Goal: Use online tool/utility: Utilize a website feature to perform a specific function

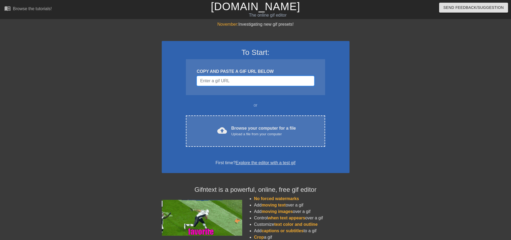
click at [223, 81] on input "Username" at bounding box center [256, 81] width 118 height 10
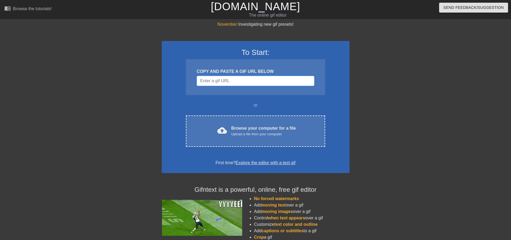
paste input "[URL][DOMAIN_NAME][DOMAIN_NAME]"
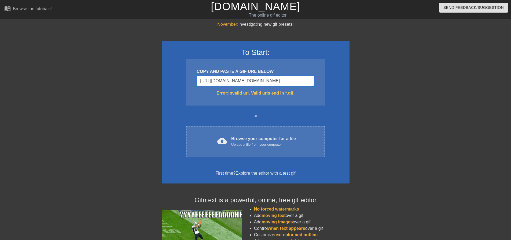
scroll to position [0, 24]
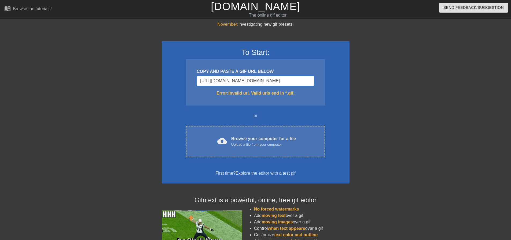
drag, startPoint x: 311, startPoint y: 82, endPoint x: 186, endPoint y: 90, distance: 126.1
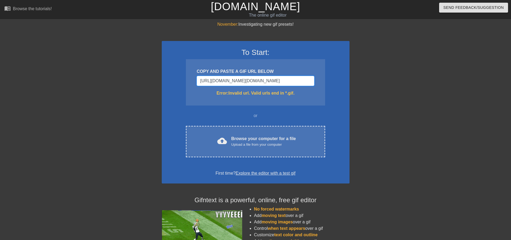
click at [185, 89] on div "To Start: COPY AND PASTE A GIF URL BELOW [URL][DOMAIN_NAME][DOMAIN_NAME] Error:…" at bounding box center [256, 112] width 188 height 143
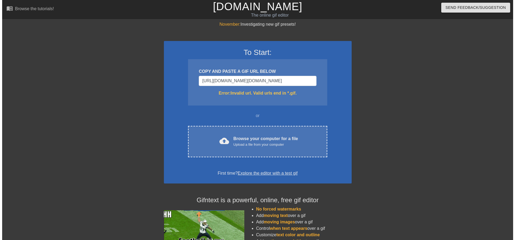
scroll to position [0, 0]
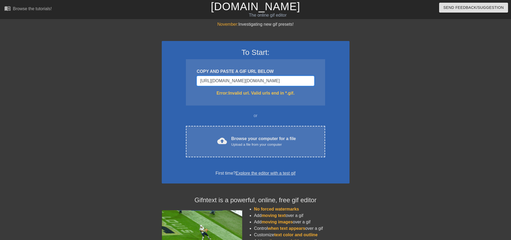
drag, startPoint x: 306, startPoint y: 82, endPoint x: 175, endPoint y: 66, distance: 132.7
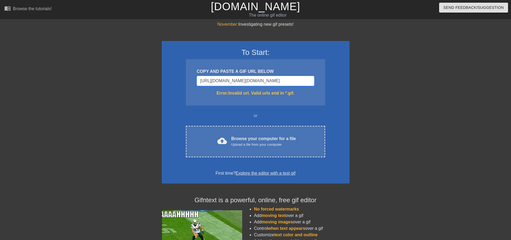
click at [175, 66] on div "To Start: COPY AND PASTE A GIF URL BELOW [URL][DOMAIN_NAME][DOMAIN_NAME] Error:…" at bounding box center [256, 112] width 188 height 143
click at [297, 79] on input "vHCKEBdWxo3ALW6R7egxs85McdJ9IJ5YqM/[DOMAIN_NAME][URL]" at bounding box center [256, 81] width 118 height 10
click at [297, 79] on input "vHCKEBdWxo3ALW6R7egxs85Mcdedia.tenor.comTKIBe2qtxsAAAAe/anime-couples.png" at bounding box center [256, 81] width 118 height 10
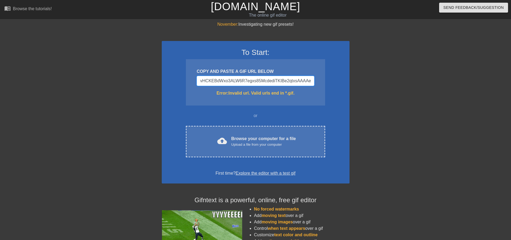
type input "/anime-couples.png"
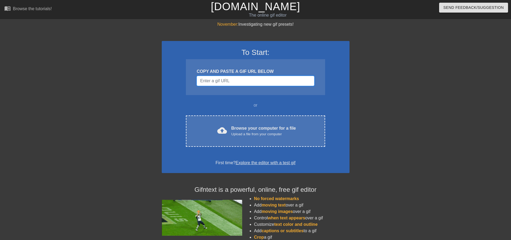
click at [296, 80] on input "Username" at bounding box center [256, 81] width 118 height 10
click at [282, 79] on input "Username" at bounding box center [256, 81] width 118 height 10
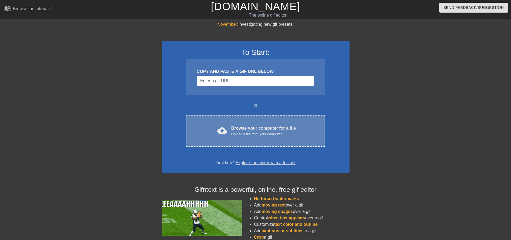
click at [276, 133] on div "Upload a file from your computer" at bounding box center [263, 134] width 65 height 5
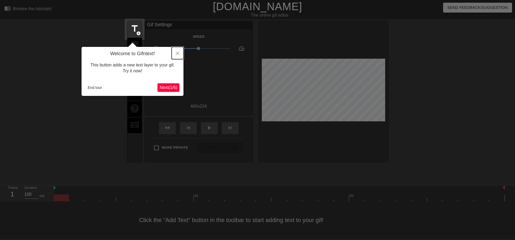
click at [179, 54] on icon "Close" at bounding box center [178, 54] width 4 height 4
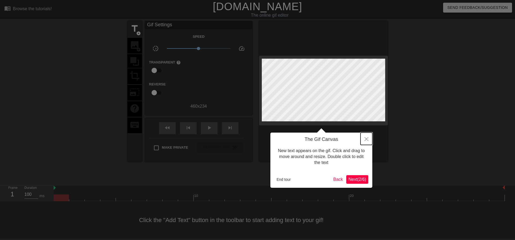
click at [364, 141] on button "Close" at bounding box center [367, 139] width 12 height 12
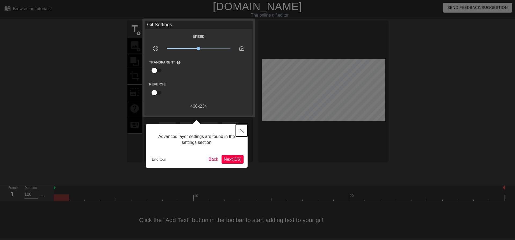
click at [242, 133] on button "Close" at bounding box center [242, 130] width 12 height 12
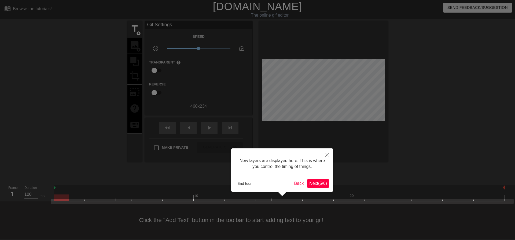
scroll to position [5, 0]
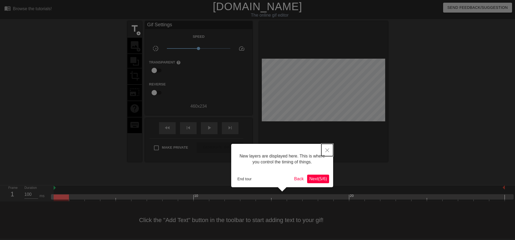
click at [330, 150] on button "Close" at bounding box center [327, 150] width 12 height 12
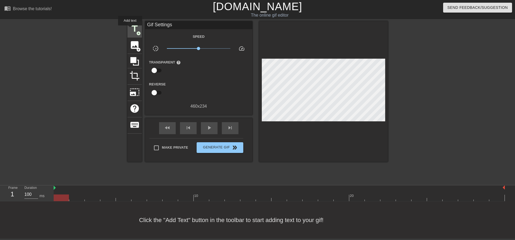
click at [130, 29] on span "title" at bounding box center [135, 29] width 10 height 10
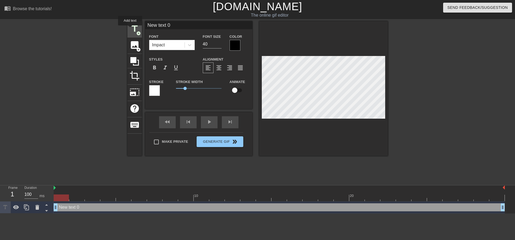
scroll to position [0, 0]
click at [169, 44] on div "Impact" at bounding box center [166, 45] width 35 height 10
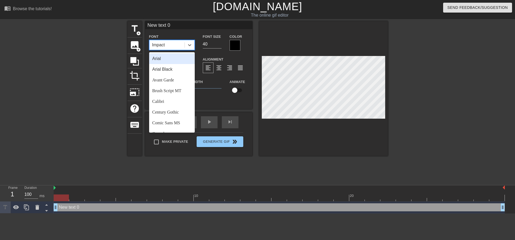
click at [307, 166] on div "title add_circle image add_circle crop photo_size_select_large help keyboard Ne…" at bounding box center [257, 101] width 261 height 161
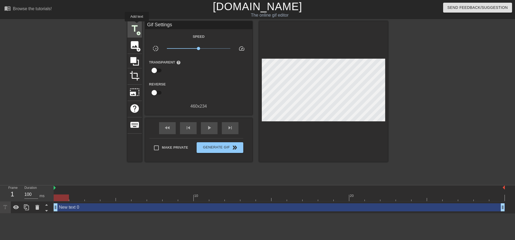
click at [137, 25] on span "title" at bounding box center [135, 29] width 10 height 10
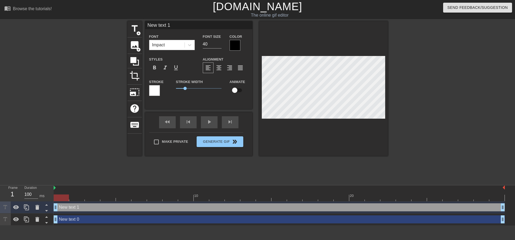
drag, startPoint x: 175, startPoint y: 27, endPoint x: 148, endPoint y: 24, distance: 27.3
click at [148, 24] on input "New text 1" at bounding box center [198, 25] width 107 height 8
click at [443, 96] on div at bounding box center [434, 101] width 80 height 161
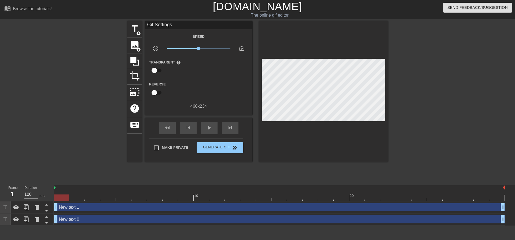
click at [78, 208] on div "New text 1 drag_handle drag_handle" at bounding box center [279, 208] width 451 height 8
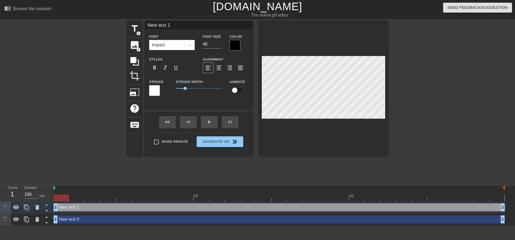
click at [83, 219] on div "New text 0 drag_handle drag_handle" at bounding box center [279, 220] width 451 height 8
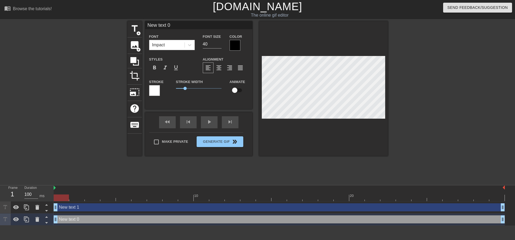
click at [87, 208] on div "New text 1 drag_handle drag_handle" at bounding box center [279, 208] width 451 height 8
type input "New text 1"
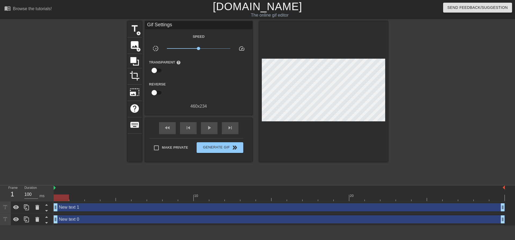
click at [391, 156] on div "title add_circle image add_circle crop photo_size_select_large help keyboard Gi…" at bounding box center [257, 101] width 515 height 161
click at [82, 219] on div "New text 0 drag_handle drag_handle" at bounding box center [279, 220] width 451 height 8
click at [92, 155] on div at bounding box center [81, 101] width 80 height 161
click at [85, 220] on div "New text 0 drag_handle drag_handle" at bounding box center [279, 220] width 451 height 8
click at [92, 157] on div at bounding box center [81, 101] width 80 height 161
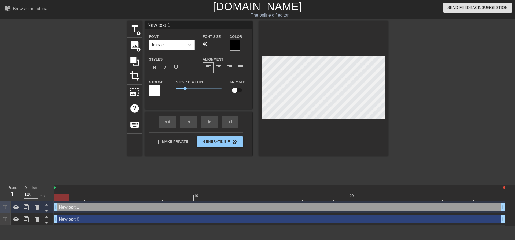
drag, startPoint x: 177, startPoint y: 26, endPoint x: 146, endPoint y: 24, distance: 31.0
click at [146, 24] on input "New text 1" at bounding box center [198, 25] width 107 height 8
type input "Pony"
click at [461, 84] on div at bounding box center [434, 101] width 80 height 161
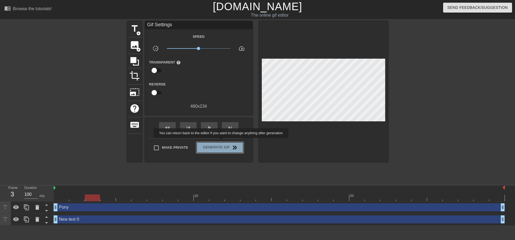
click at [222, 142] on button "Generate Gif double_arrow" at bounding box center [220, 147] width 46 height 11
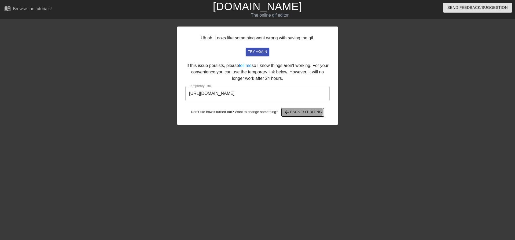
click at [299, 112] on span "arrow_back Back to Editing" at bounding box center [303, 112] width 38 height 6
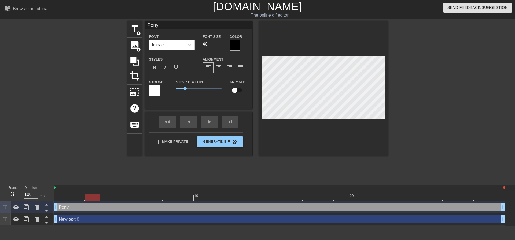
click at [107, 199] on div at bounding box center [279, 198] width 451 height 7
click at [95, 199] on div at bounding box center [279, 198] width 451 height 7
click at [38, 219] on icon at bounding box center [37, 219] width 4 height 5
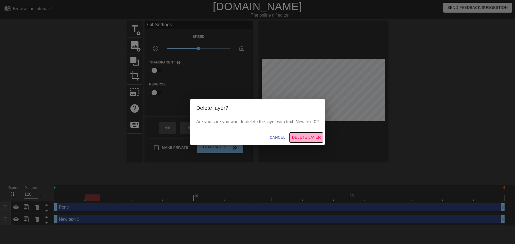
click at [313, 140] on span "Delete Layer" at bounding box center [306, 137] width 29 height 7
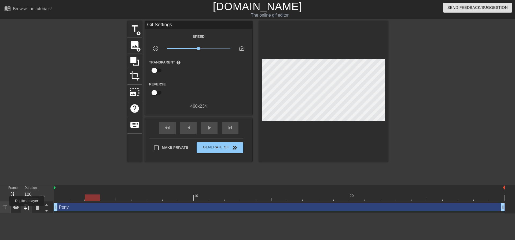
click at [27, 210] on icon at bounding box center [26, 207] width 6 height 6
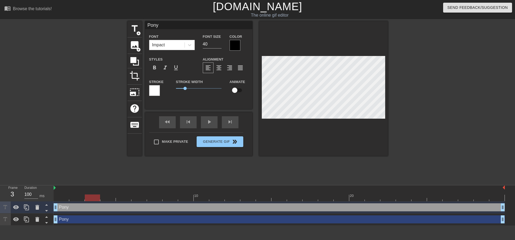
click at [98, 219] on div "Pony drag_handle drag_handle" at bounding box center [279, 220] width 451 height 8
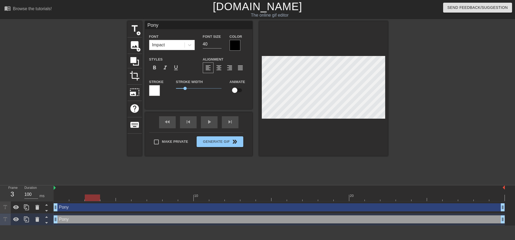
click at [113, 199] on div at bounding box center [279, 198] width 451 height 7
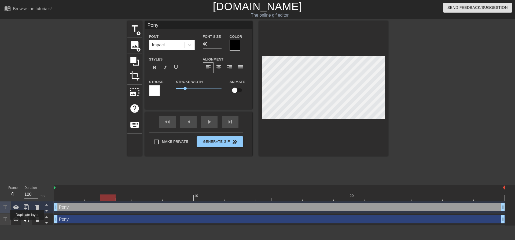
click at [27, 224] on div at bounding box center [26, 220] width 11 height 12
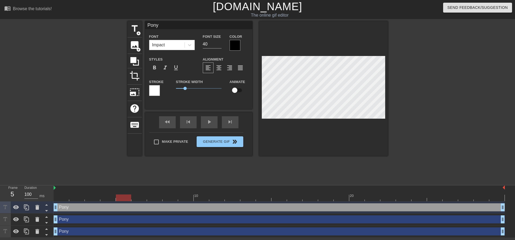
click at [122, 199] on div at bounding box center [279, 198] width 451 height 7
click at [104, 232] on div "Pony drag_handle drag_handle" at bounding box center [279, 232] width 451 height 8
click at [226, 140] on div "Make Private Generate Gif double_arrow" at bounding box center [196, 143] width 94 height 21
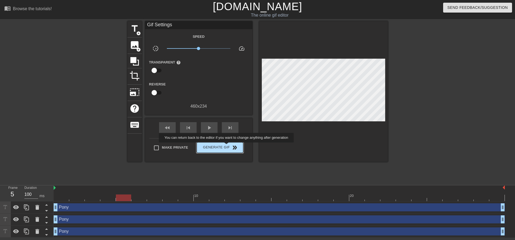
click at [227, 147] on span "Generate Gif double_arrow" at bounding box center [220, 148] width 42 height 6
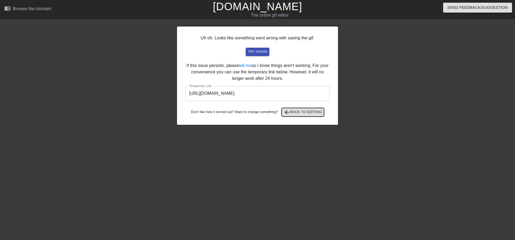
click at [301, 115] on span "arrow_back Back to Editing" at bounding box center [303, 112] width 38 height 6
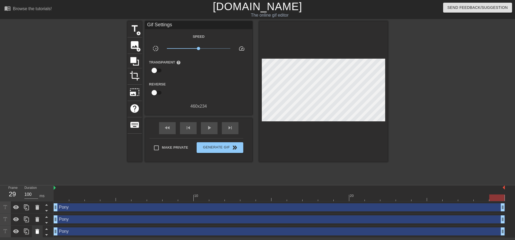
click at [39, 230] on icon at bounding box center [37, 232] width 6 height 6
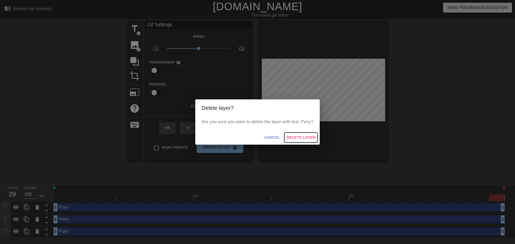
click at [292, 135] on span "Delete Layer" at bounding box center [301, 137] width 29 height 7
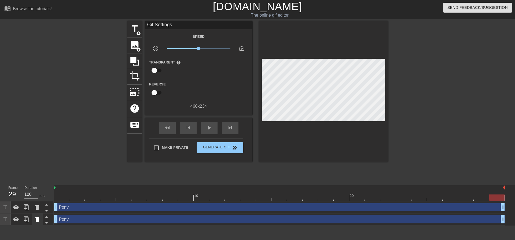
click at [40, 223] on icon at bounding box center [37, 220] width 6 height 6
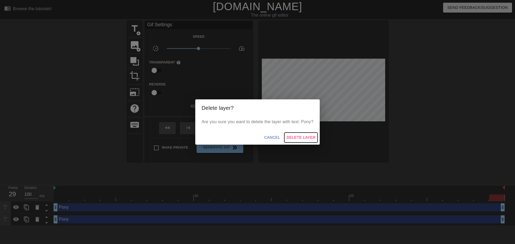
click at [297, 137] on span "Delete Layer" at bounding box center [301, 137] width 29 height 7
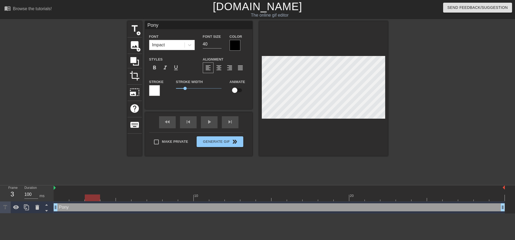
scroll to position [1, 1]
click at [238, 89] on input "checkbox" at bounding box center [234, 90] width 31 height 10
checkbox input "true"
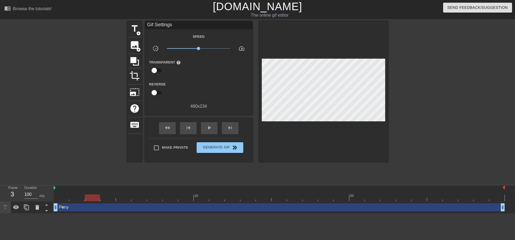
click at [472, 80] on div at bounding box center [434, 101] width 80 height 161
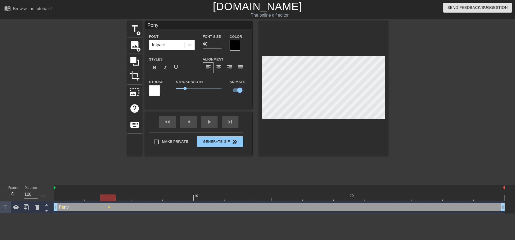
click at [240, 88] on input "checkbox" at bounding box center [240, 90] width 31 height 10
checkbox input "false"
drag, startPoint x: 471, startPoint y: 78, endPoint x: 392, endPoint y: 90, distance: 79.9
click at [470, 78] on div at bounding box center [434, 101] width 80 height 161
drag, startPoint x: 56, startPoint y: 208, endPoint x: 57, endPoint y: 211, distance: 3.1
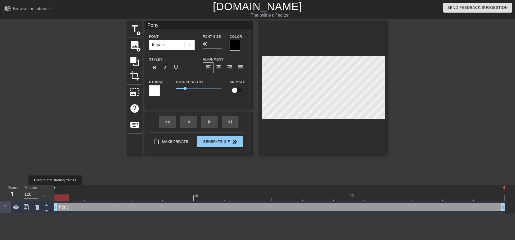
click at [56, 189] on img at bounding box center [55, 188] width 2 height 4
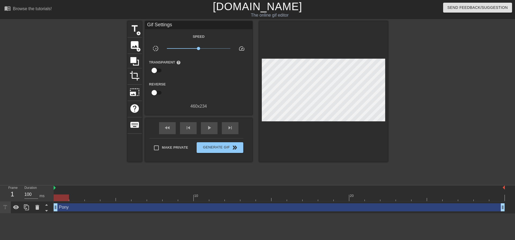
click at [134, 207] on div "Pony drag_handle drag_handle" at bounding box center [279, 208] width 451 height 8
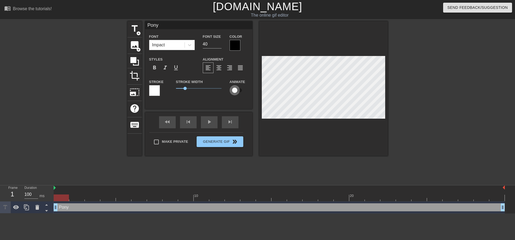
click at [236, 88] on input "checkbox" at bounding box center [234, 90] width 31 height 10
checkbox input "true"
click at [77, 105] on div at bounding box center [81, 101] width 80 height 161
click at [94, 207] on span "lens" at bounding box center [94, 207] width 2 height 2
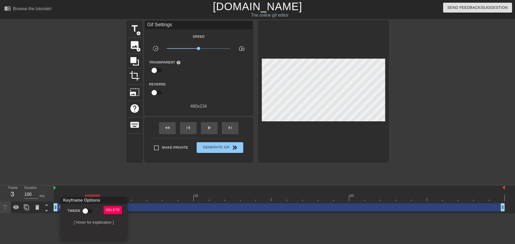
click at [173, 223] on div at bounding box center [257, 122] width 515 height 244
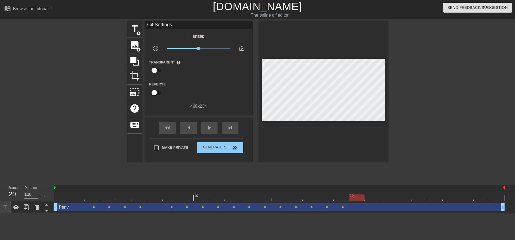
click at [85, 214] on html "menu_book Browse the tutorials! [DOMAIN_NAME] The online gif editor Send Feedba…" at bounding box center [257, 107] width 515 height 214
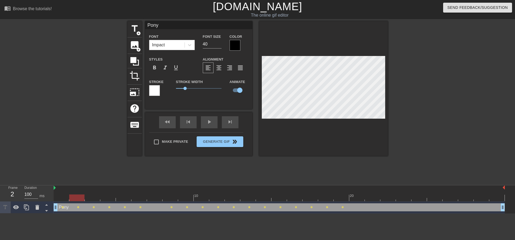
click at [307, 49] on div at bounding box center [323, 88] width 129 height 135
click at [299, 41] on div at bounding box center [323, 88] width 129 height 135
click at [139, 32] on span "add_circle" at bounding box center [138, 33] width 5 height 5
type input "New text 4"
checkbox input "false"
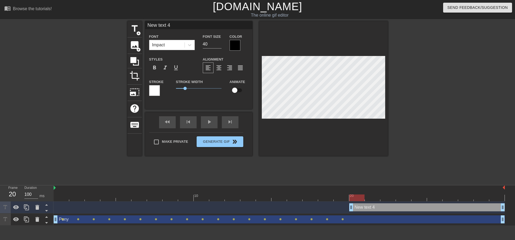
click at [374, 208] on div "New text 4 drag_handle drag_handle" at bounding box center [427, 208] width 156 height 8
click at [386, 207] on div "New text 4 drag_handle drag_handle" at bounding box center [427, 208] width 156 height 8
drag, startPoint x: 184, startPoint y: 24, endPoint x: 144, endPoint y: 28, distance: 40.7
click at [144, 28] on div "title add_circle image add_circle crop photo_size_select_large help keyboard Ne…" at bounding box center [257, 88] width 261 height 135
type input "[PERSON_NAME]"
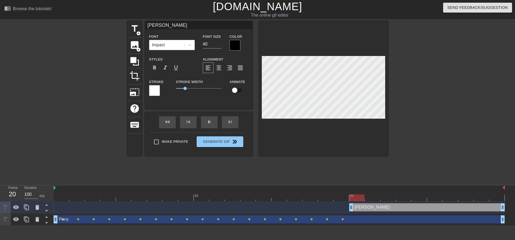
click at [86, 82] on div at bounding box center [81, 101] width 80 height 161
click at [238, 88] on input "checkbox" at bounding box center [234, 90] width 31 height 10
checkbox input "true"
click at [407, 79] on div at bounding box center [434, 101] width 80 height 161
click at [387, 58] on div at bounding box center [323, 88] width 129 height 135
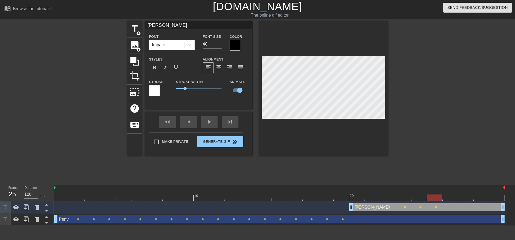
click at [261, 75] on div at bounding box center [323, 88] width 129 height 135
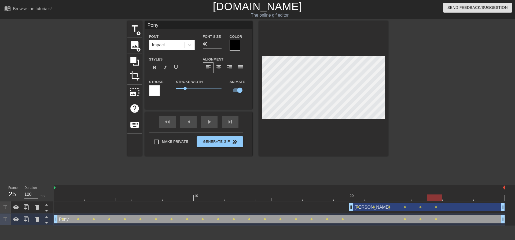
click at [254, 87] on div "title add_circle image add_circle crop photo_size_select_large help keyboard Po…" at bounding box center [257, 88] width 261 height 135
click at [248, 91] on div "title add_circle image add_circle crop photo_size_select_large help keyboard Po…" at bounding box center [257, 88] width 261 height 135
type input "[PERSON_NAME]"
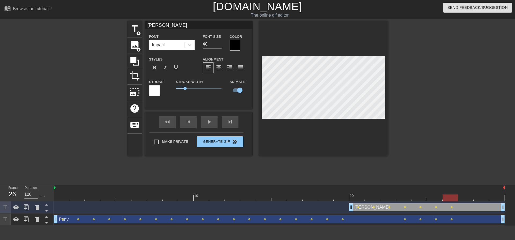
click at [250, 82] on div "title add_circle image add_circle crop photo_size_select_large help keyboard Li…" at bounding box center [257, 88] width 261 height 135
click at [416, 132] on div at bounding box center [434, 101] width 80 height 161
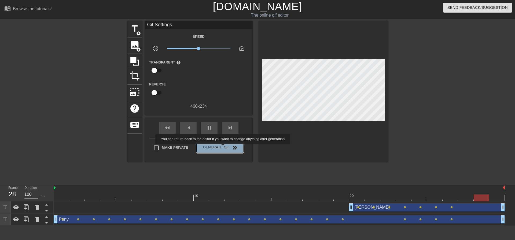
click at [223, 148] on span "Generate Gif double_arrow" at bounding box center [220, 148] width 42 height 6
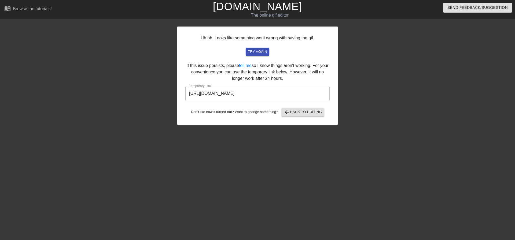
click at [305, 94] on input "[URL][DOMAIN_NAME]" at bounding box center [257, 93] width 144 height 15
click at [300, 115] on span "arrow_back Back to Editing" at bounding box center [303, 112] width 38 height 6
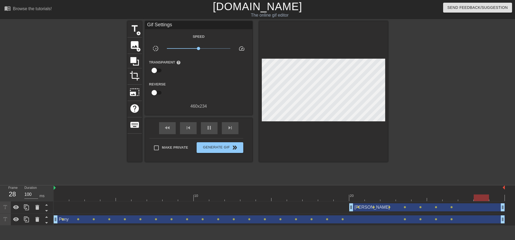
click at [379, 208] on div "[PERSON_NAME] drag_handle drag_handle" at bounding box center [427, 208] width 156 height 8
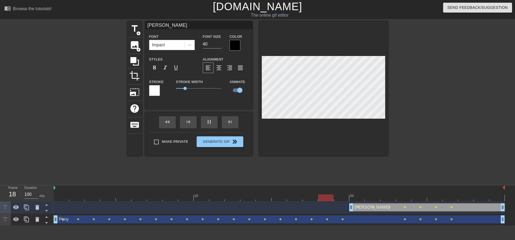
drag, startPoint x: 176, startPoint y: 24, endPoint x: 146, endPoint y: 26, distance: 30.7
click at [146, 26] on input "[PERSON_NAME]" at bounding box center [198, 25] width 107 height 8
type input "Water"
click at [135, 47] on span "image" at bounding box center [135, 45] width 10 height 10
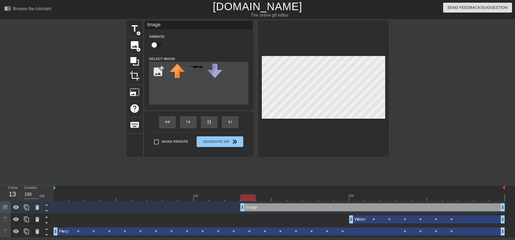
click at [251, 208] on div "Image drag_handle drag_handle" at bounding box center [372, 208] width 265 height 8
click at [153, 43] on input "checkbox" at bounding box center [154, 45] width 31 height 10
checkbox input "true"
click at [160, 68] on input "file" at bounding box center [158, 71] width 18 height 18
type input "C:\fakepath\hd-plastic-water-bottle-png-704081694866681qerl21csnz.png"
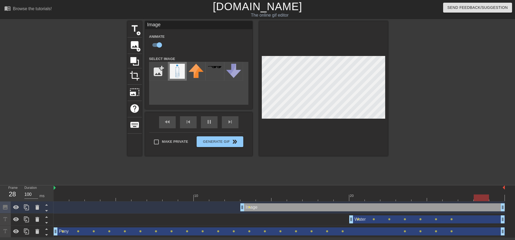
click at [180, 74] on img at bounding box center [177, 71] width 15 height 15
drag, startPoint x: 448, startPoint y: 118, endPoint x: 443, endPoint y: 120, distance: 5.9
click at [446, 120] on div at bounding box center [434, 101] width 80 height 161
drag, startPoint x: 173, startPoint y: 70, endPoint x: 302, endPoint y: 142, distance: 147.7
click at [317, 147] on div at bounding box center [323, 88] width 129 height 135
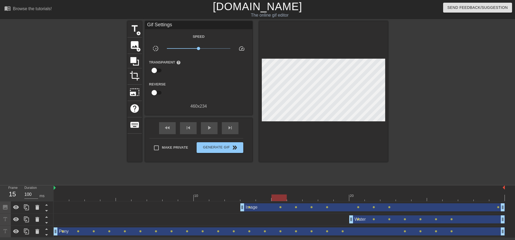
click at [264, 211] on div "Image drag_handle drag_handle" at bounding box center [372, 208] width 265 height 8
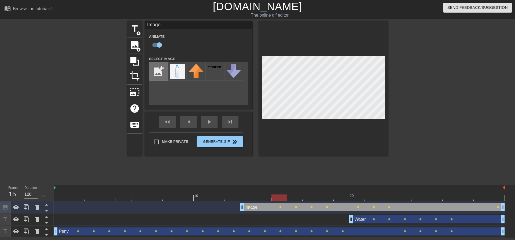
click at [159, 75] on input "file" at bounding box center [158, 71] width 18 height 18
type input "C:\fakepath\dasani-water-049000026566-64_600-removebg-preview.png"
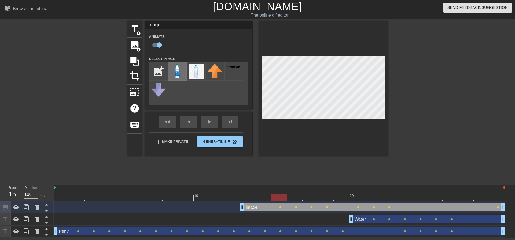
click at [180, 72] on img at bounding box center [177, 71] width 15 height 15
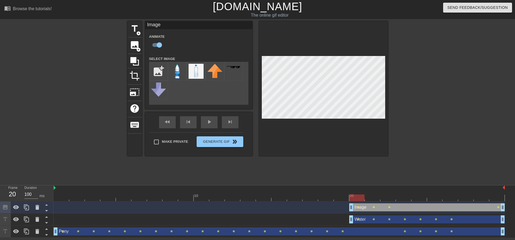
drag, startPoint x: 243, startPoint y: 208, endPoint x: 347, endPoint y: 209, distance: 104.4
click at [347, 209] on div "Image drag_handle drag_handle lens lens lens lens" at bounding box center [279, 208] width 451 height 8
click at [369, 208] on div "Image drag_handle drag_handle" at bounding box center [427, 208] width 156 height 8
click at [363, 221] on div "Water drag_handle drag_handle" at bounding box center [427, 220] width 156 height 8
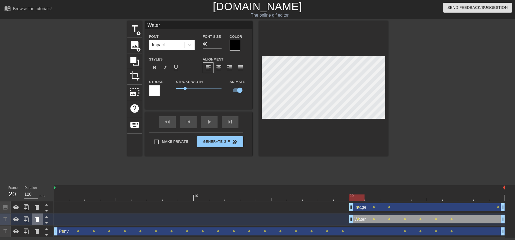
click at [37, 218] on icon at bounding box center [37, 219] width 4 height 5
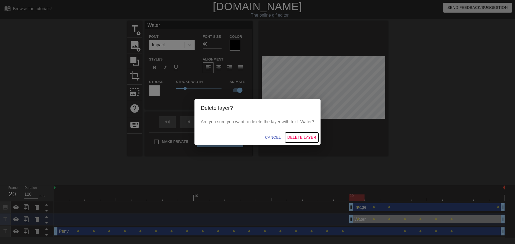
click at [298, 138] on span "Delete Layer" at bounding box center [301, 137] width 29 height 7
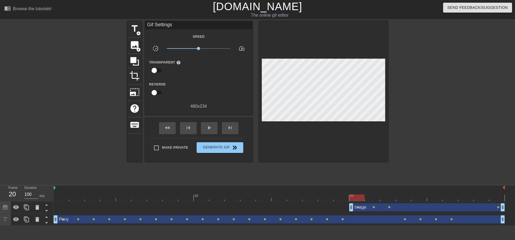
click at [368, 209] on div "Image drag_handle drag_handle" at bounding box center [427, 208] width 156 height 8
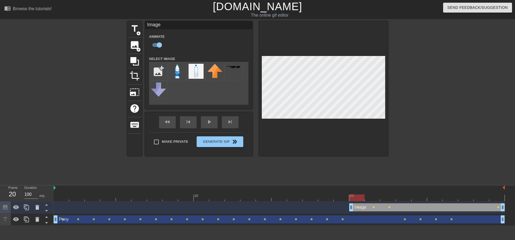
click at [386, 61] on div at bounding box center [323, 88] width 129 height 135
click at [261, 77] on div at bounding box center [323, 88] width 129 height 135
click at [251, 80] on div "title add_circle image add_circle crop photo_size_select_large help keyboard Im…" at bounding box center [257, 88] width 261 height 135
click at [450, 91] on div at bounding box center [434, 101] width 80 height 161
click at [416, 85] on div "title add_circle image add_circle crop photo_size_select_large help keyboard Im…" at bounding box center [257, 101] width 515 height 161
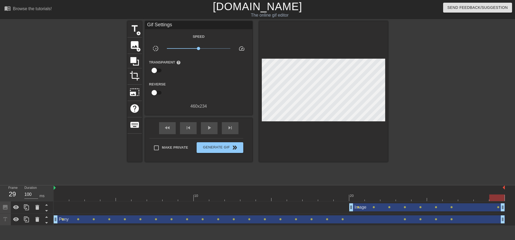
click at [448, 83] on div at bounding box center [434, 101] width 80 height 161
click at [230, 142] on button "Generate Gif double_arrow" at bounding box center [220, 147] width 46 height 11
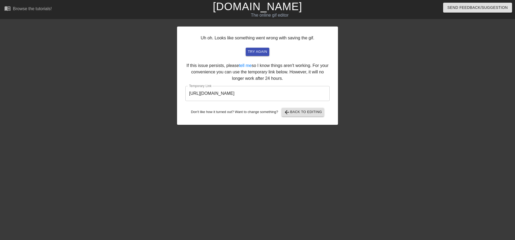
click at [314, 91] on input "[URL][DOMAIN_NAME]" at bounding box center [257, 93] width 144 height 15
